Goal: Transaction & Acquisition: Subscribe to service/newsletter

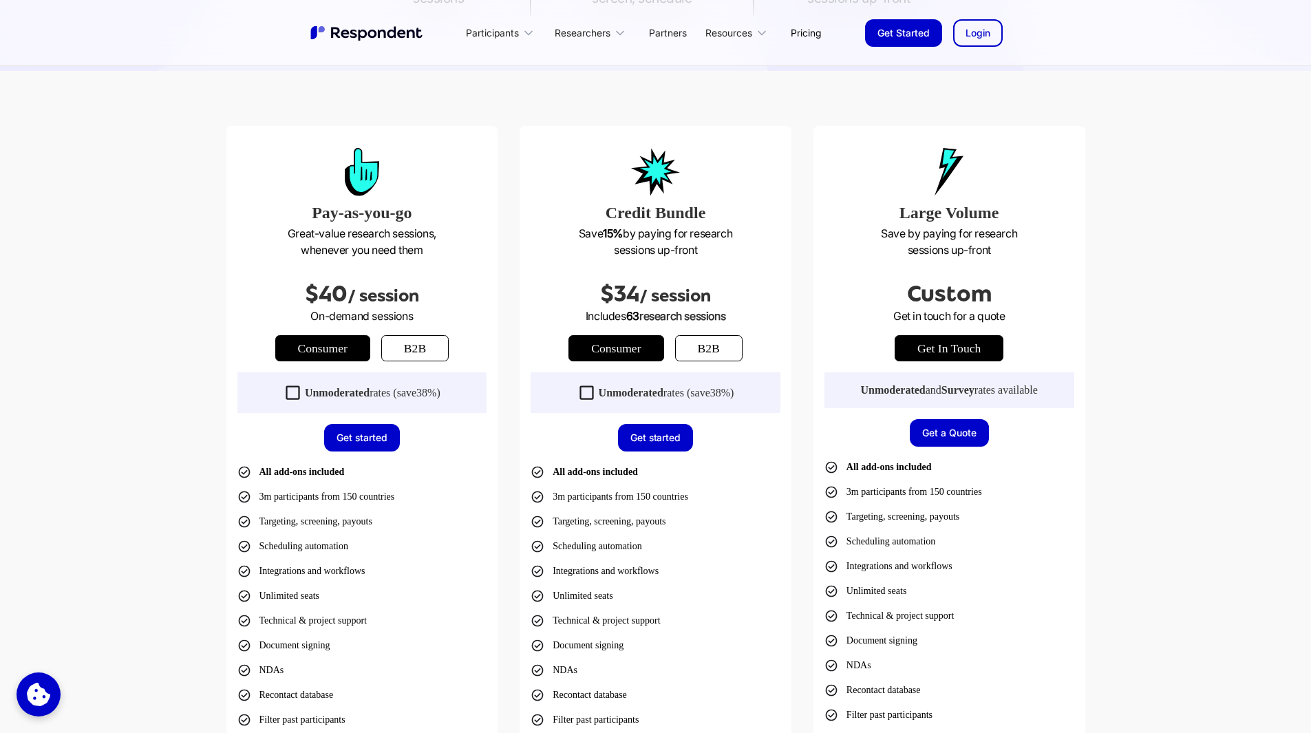
scroll to position [344, 0]
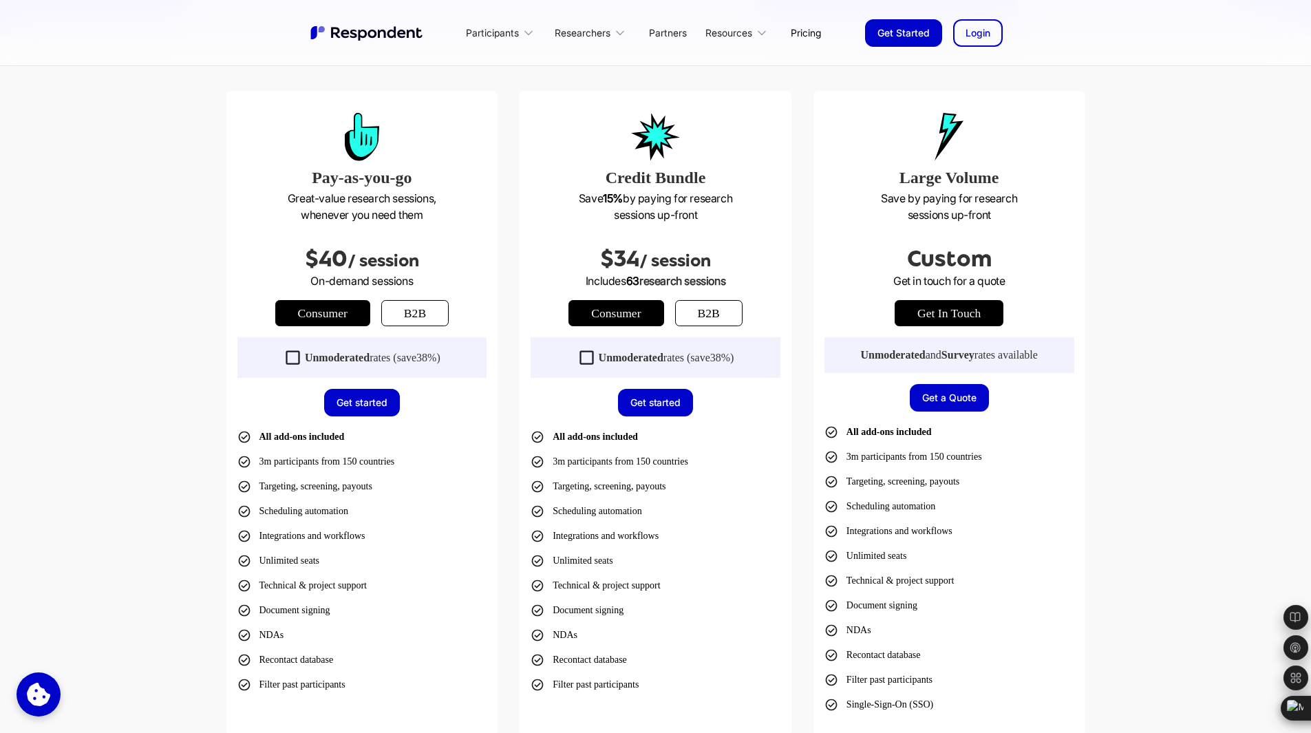
click at [402, 302] on link "b2b" at bounding box center [414, 313] width 67 height 26
drag, startPoint x: 304, startPoint y: 360, endPoint x: 392, endPoint y: 359, distance: 87.4
click at [392, 359] on div "Unmoderated rates (save 50% )" at bounding box center [373, 358] width 136 height 14
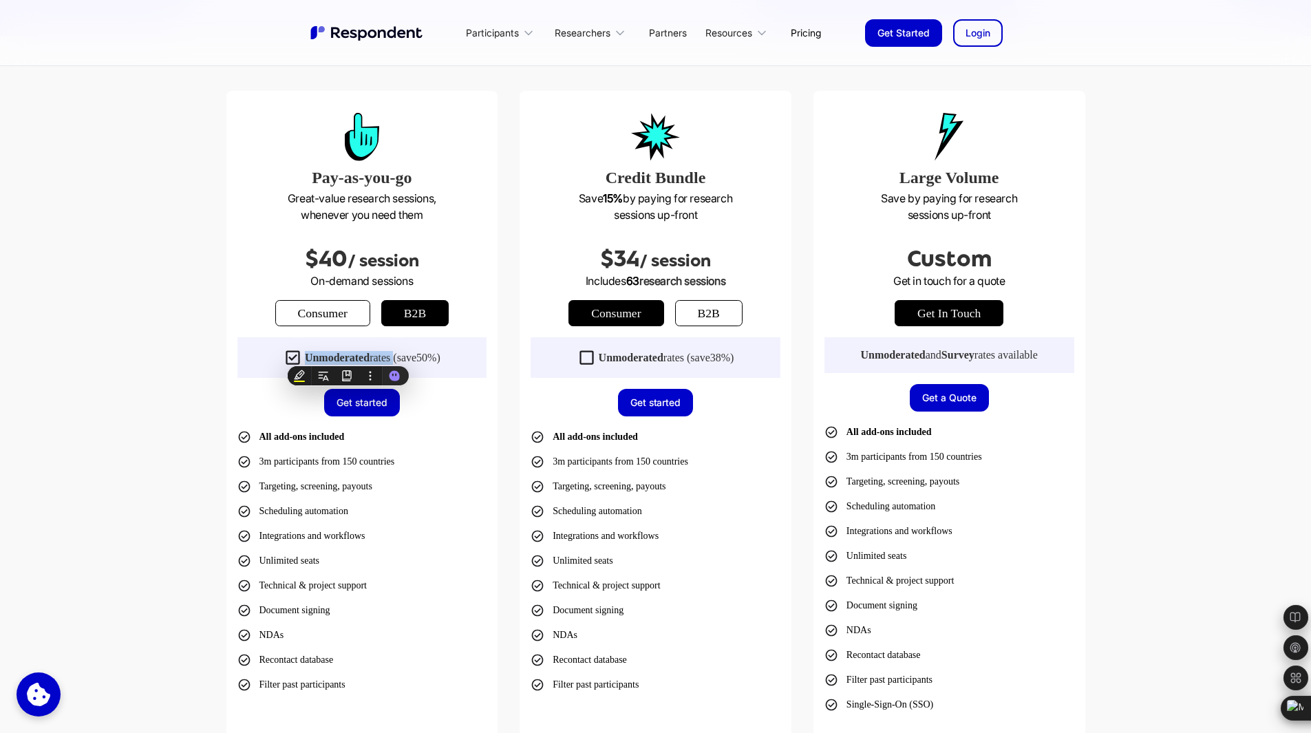
copy div "Unmoderated rates"
click at [198, 347] on div "Pay-as-you-go Great-value research sessions, whenever you need them $40 / sessi…" at bounding box center [655, 414] width 1311 height 756
click at [431, 316] on link "b2b" at bounding box center [414, 313] width 67 height 26
click at [714, 312] on link "b2b" at bounding box center [708, 313] width 67 height 26
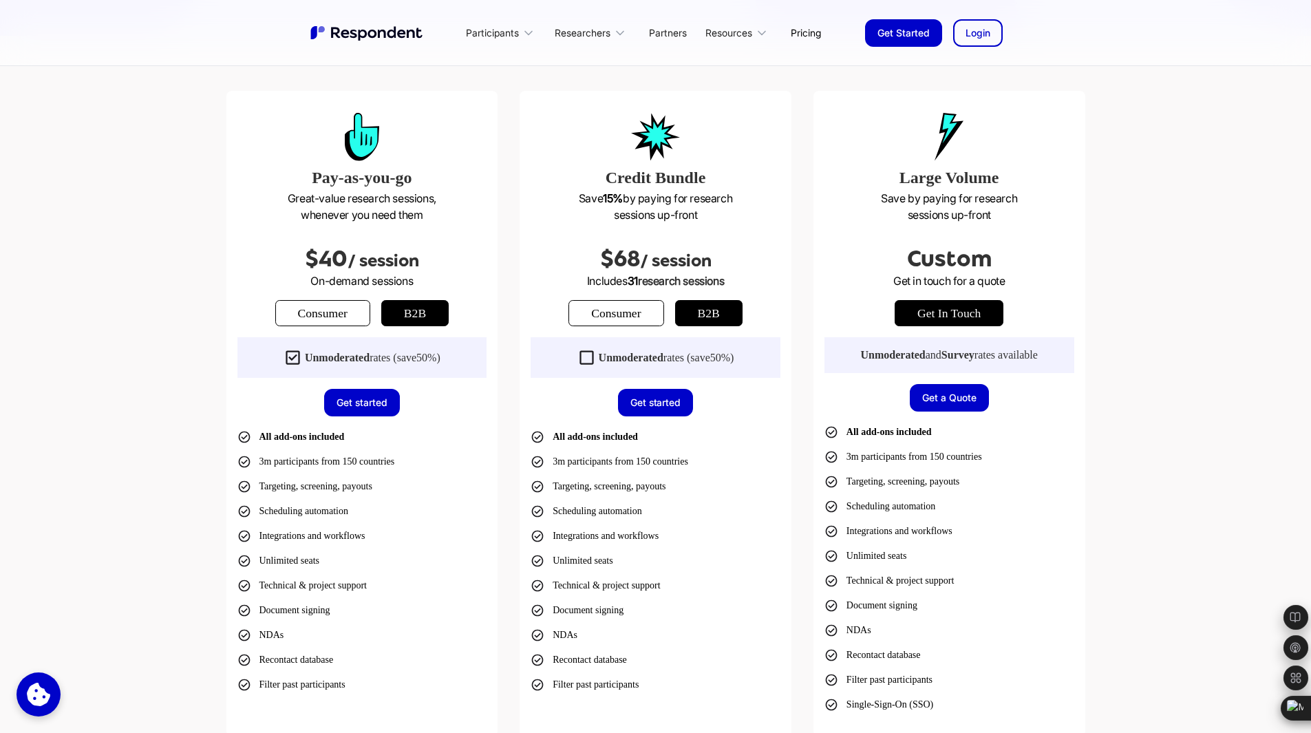
click at [577, 356] on icon at bounding box center [586, 357] width 19 height 19
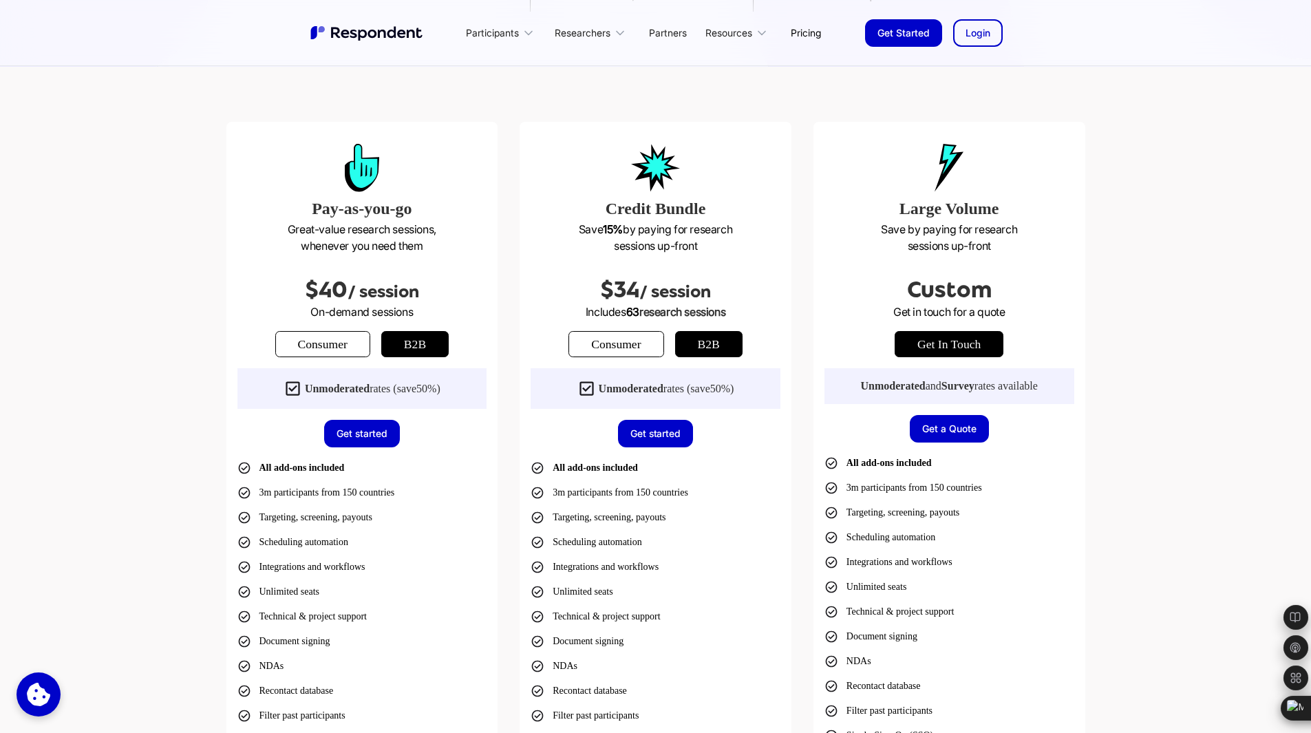
scroll to position [275, 0]
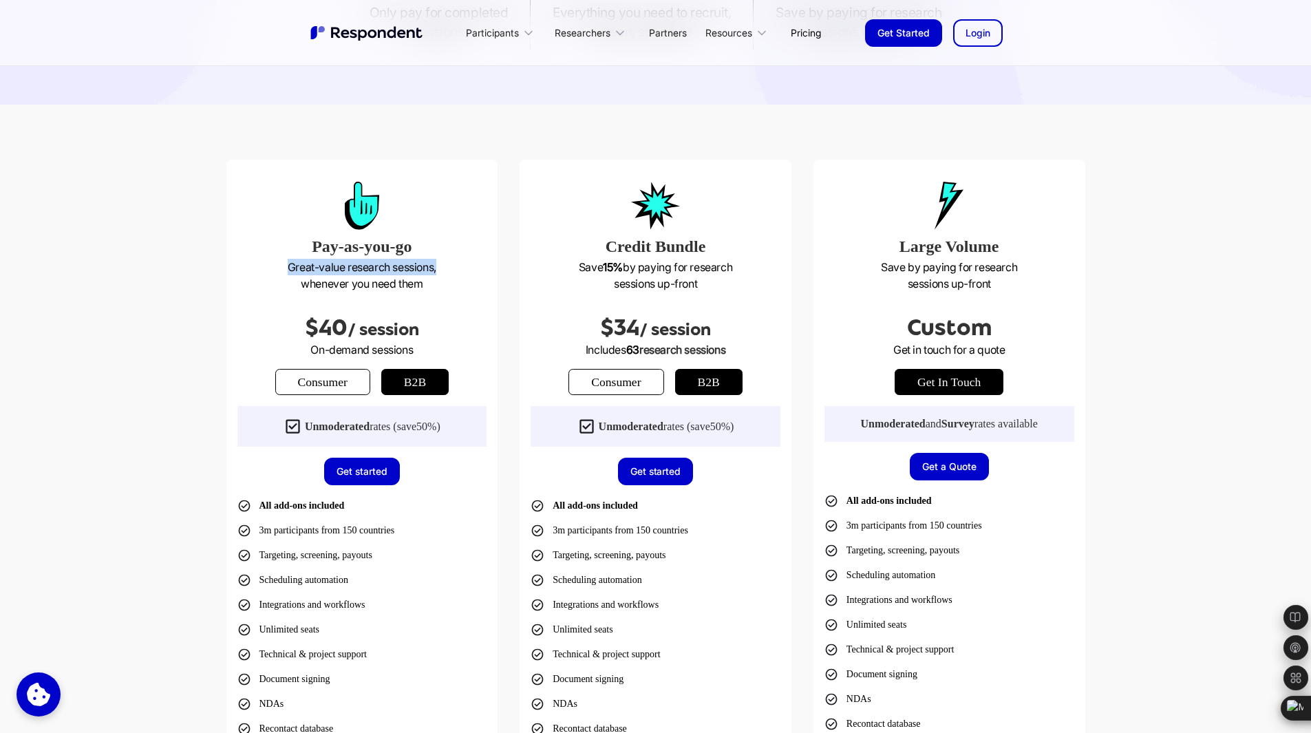
drag, startPoint x: 445, startPoint y: 268, endPoint x: 288, endPoint y: 268, distance: 156.2
click at [288, 268] on p "Great-value research sessions, whenever you need them" at bounding box center [362, 275] width 250 height 33
click at [264, 233] on div at bounding box center [362, 208] width 250 height 52
drag, startPoint x: 286, startPoint y: 260, endPoint x: 436, endPoint y: 287, distance: 152.4
click at [436, 287] on p "Great-value research sessions, whenever you need them" at bounding box center [362, 275] width 250 height 33
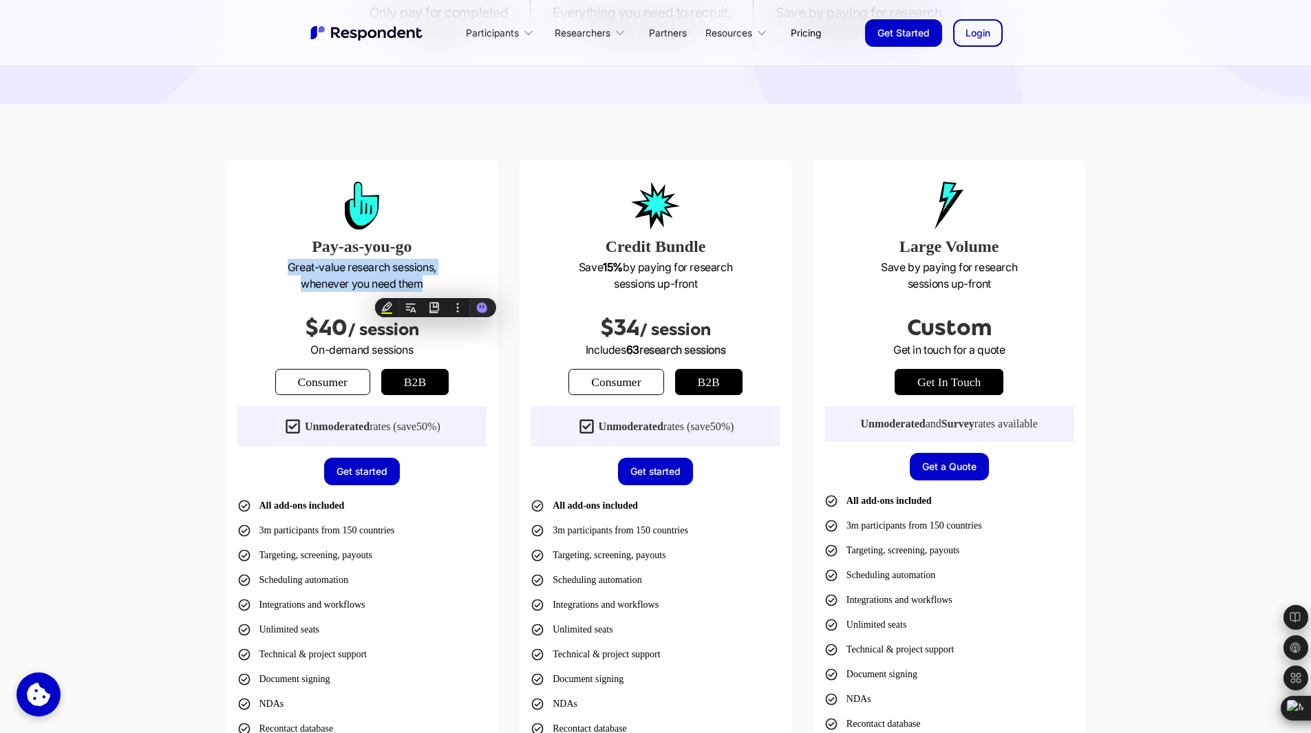
click at [376, 472] on link "Get started" at bounding box center [362, 472] width 76 height 28
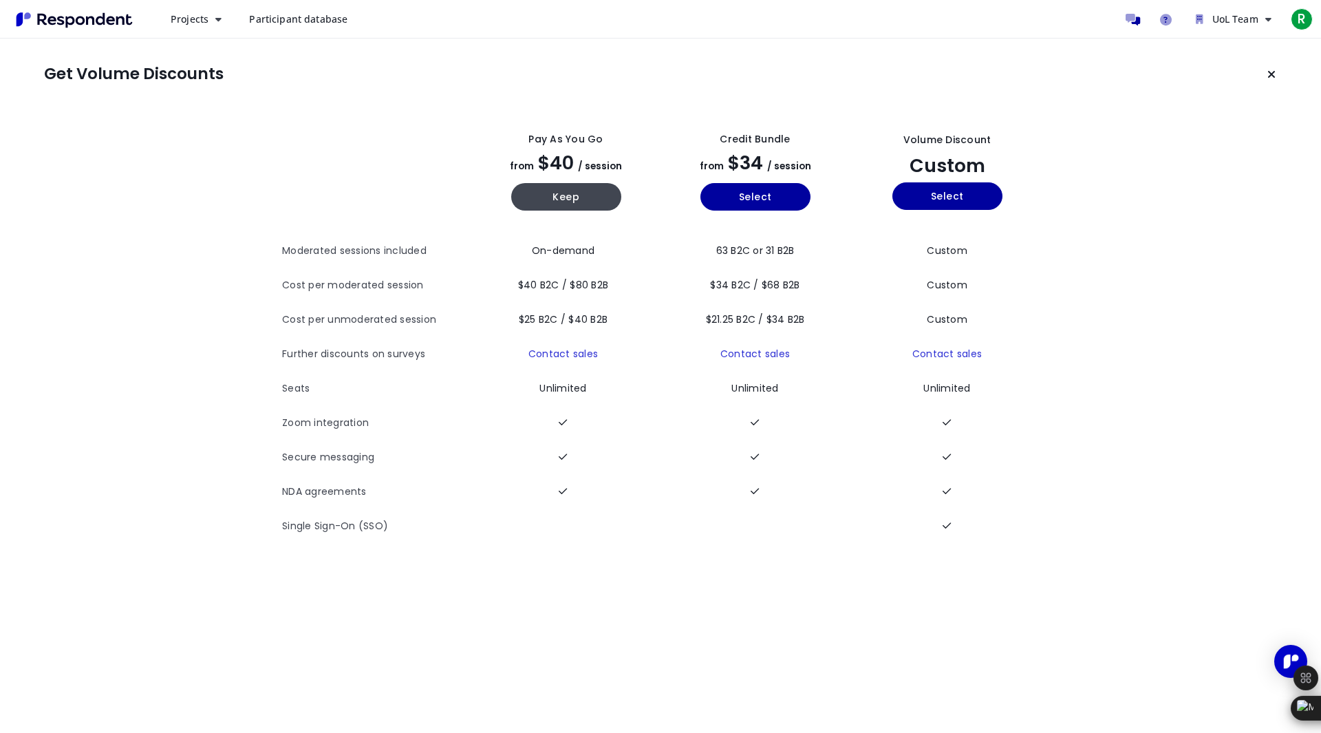
drag, startPoint x: 446, startPoint y: 319, endPoint x: 284, endPoint y: 313, distance: 161.8
click at [284, 313] on th "Cost per unmoderated session" at bounding box center [376, 320] width 189 height 34
drag, startPoint x: 796, startPoint y: 134, endPoint x: 718, endPoint y: 138, distance: 77.9
click at [718, 138] on div "Credit Bundle from $34 / session Select" at bounding box center [755, 171] width 178 height 100
click at [805, 69] on section "Get Volume Discounts" at bounding box center [660, 75] width 1233 height 28
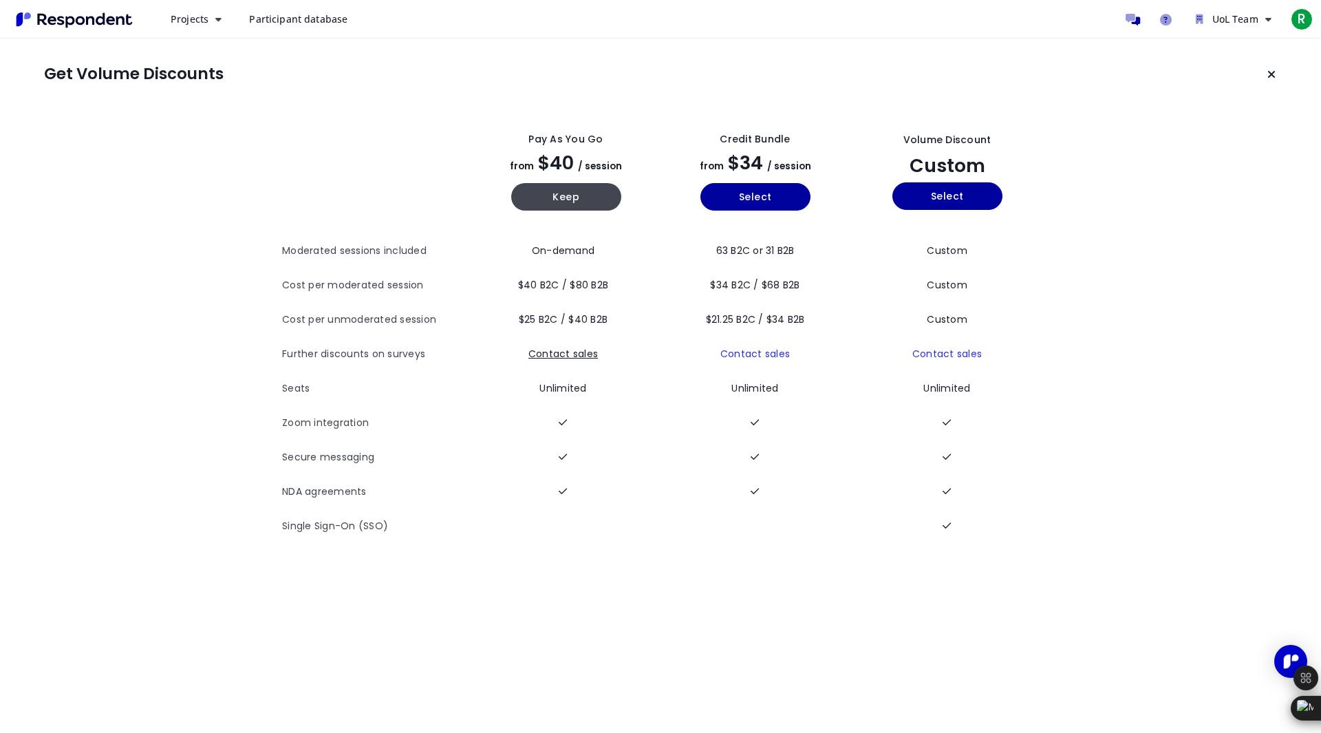
click at [563, 356] on link "Contact sales" at bounding box center [564, 354] width 70 height 14
click at [1240, 21] on span "UoL Team" at bounding box center [1236, 18] width 46 height 13
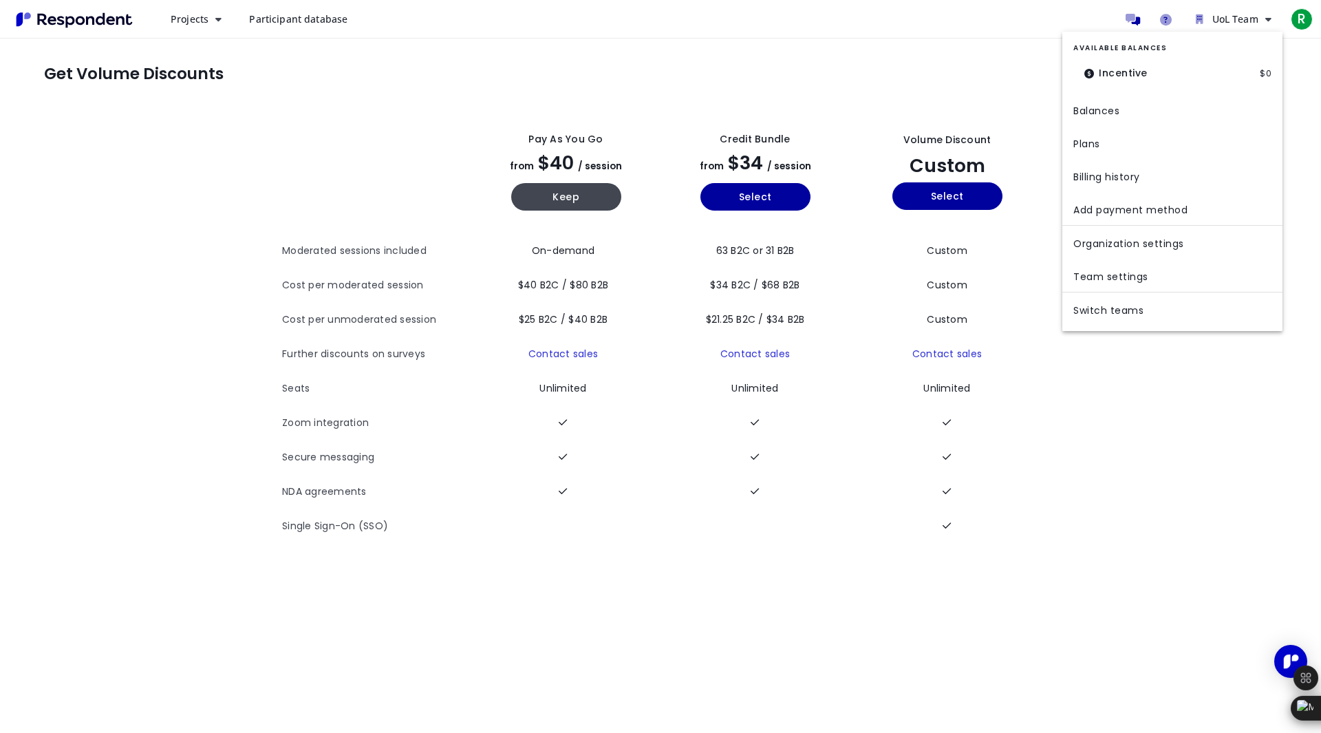
click at [941, 62] on md-backdrop at bounding box center [660, 366] width 1321 height 733
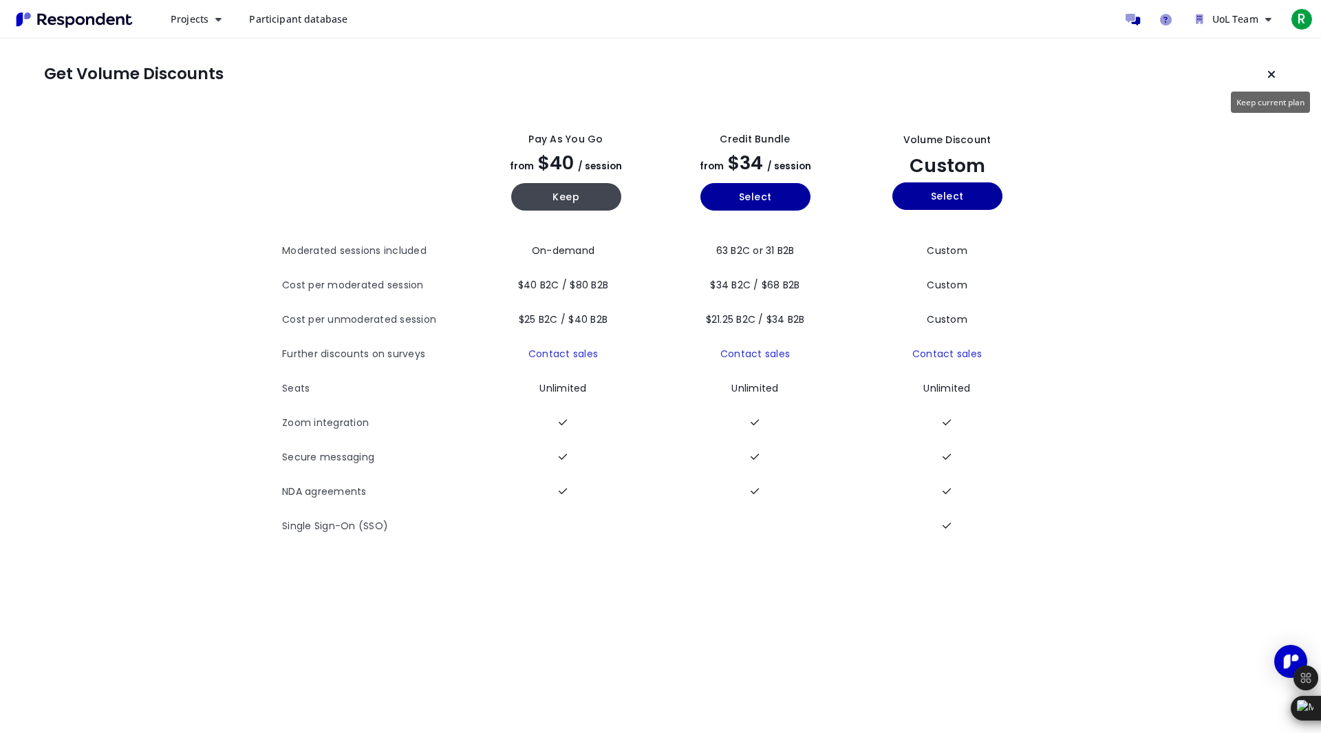
click at [1277, 74] on button "Keep current plan" at bounding box center [1272, 75] width 28 height 28
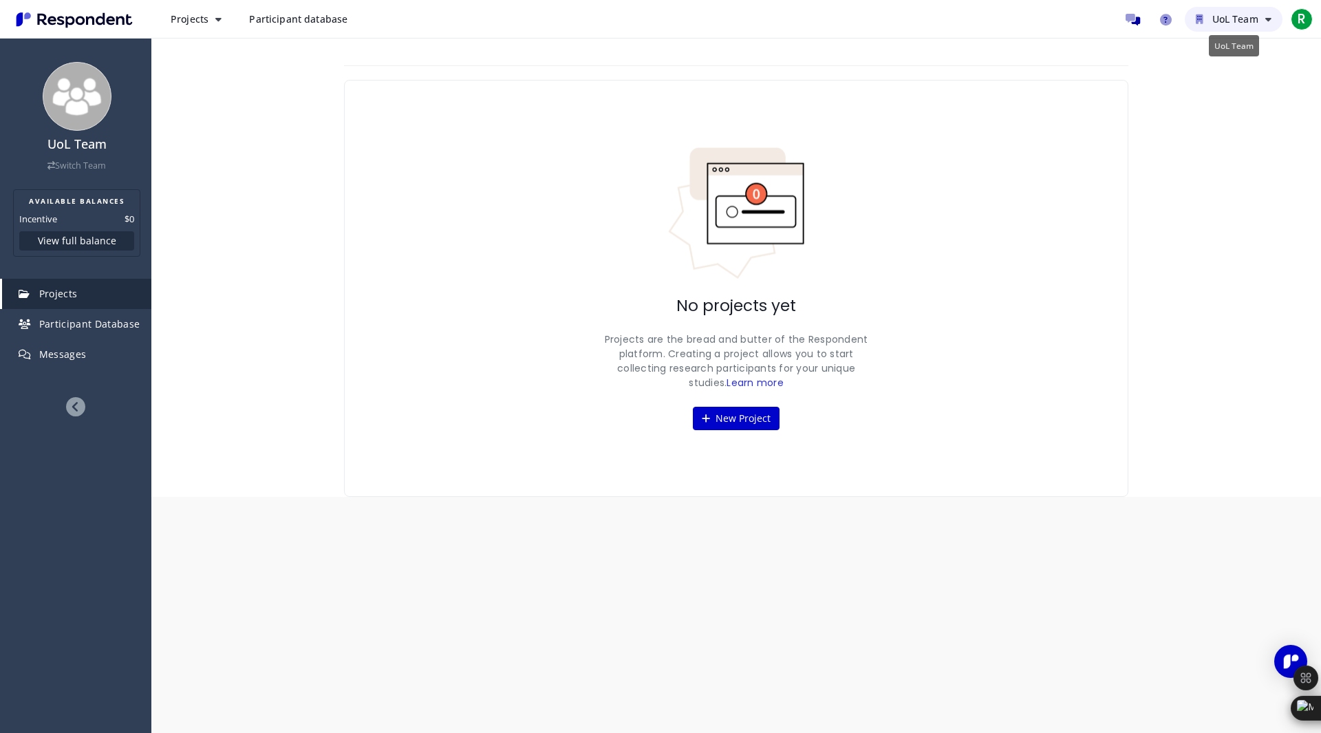
click at [1273, 22] on button "UoL Team" at bounding box center [1234, 19] width 98 height 25
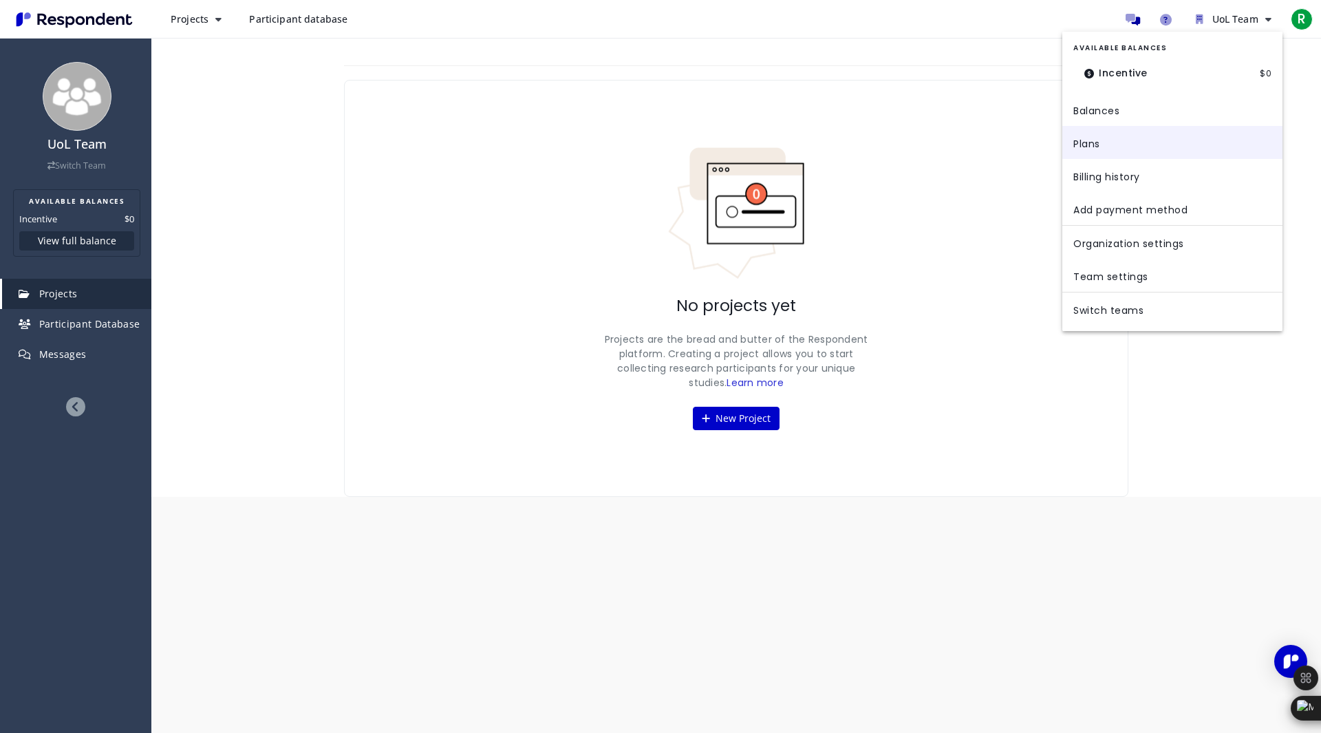
click at [1094, 142] on link "Plans" at bounding box center [1173, 142] width 220 height 33
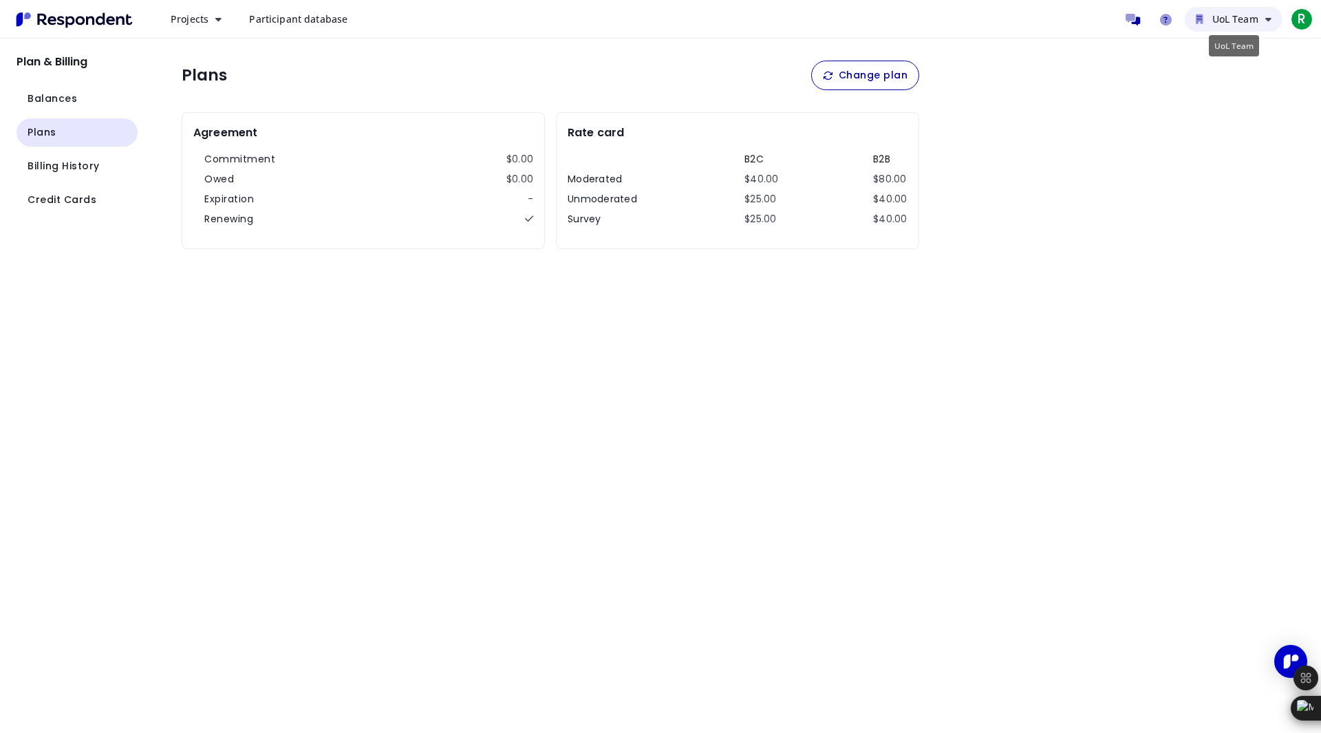
click at [1237, 23] on span "UoL Team" at bounding box center [1236, 18] width 46 height 13
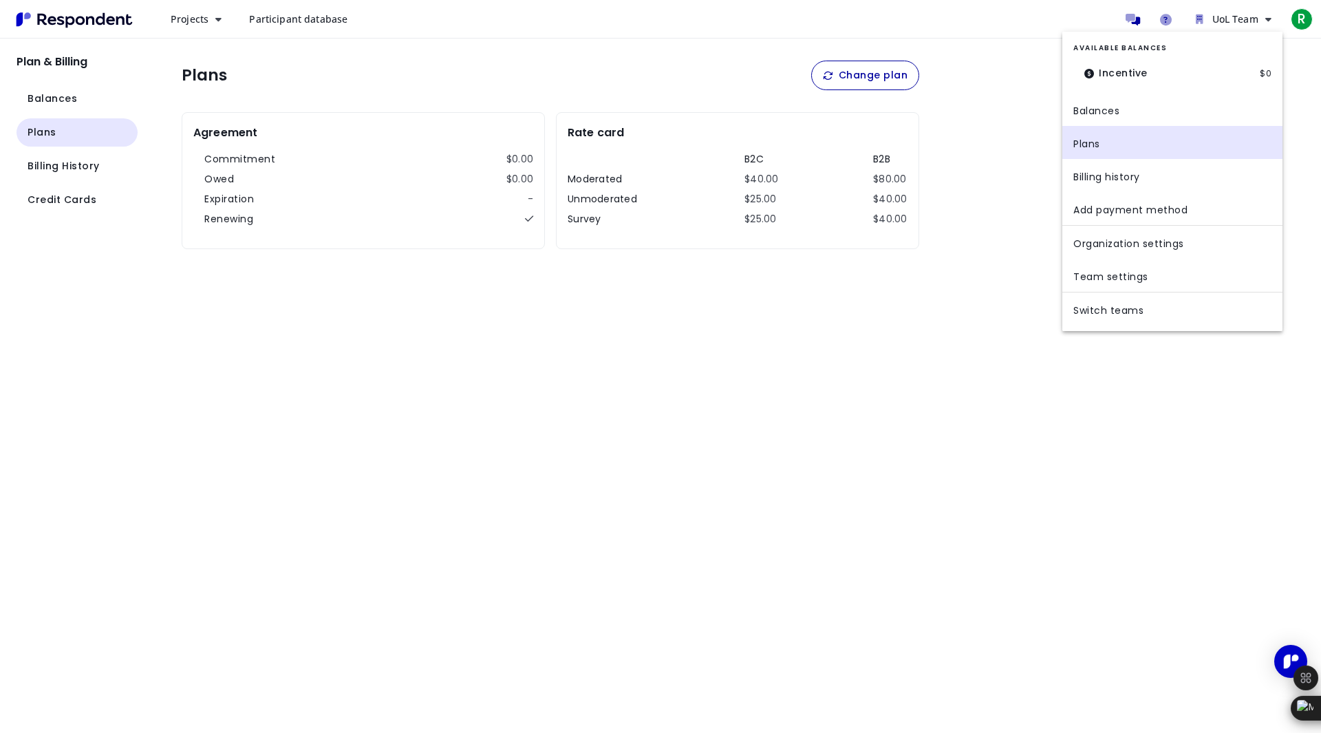
click at [1299, 17] on md-backdrop at bounding box center [660, 366] width 1321 height 733
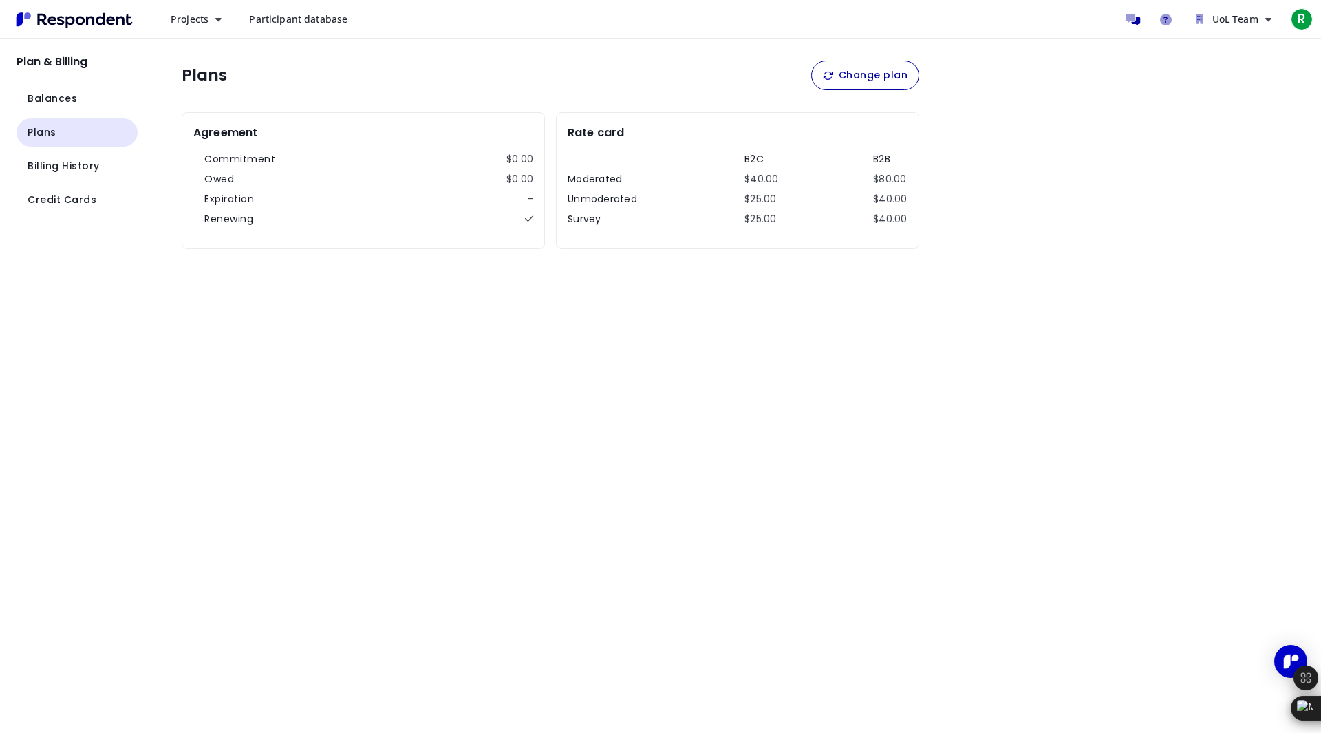
click at [1299, 17] on span "R" at bounding box center [1302, 19] width 22 height 22
click at [1182, 116] on link "Logout" at bounding box center [1228, 122] width 176 height 33
